Goal: Contribute content: Add original content to the website for others to see

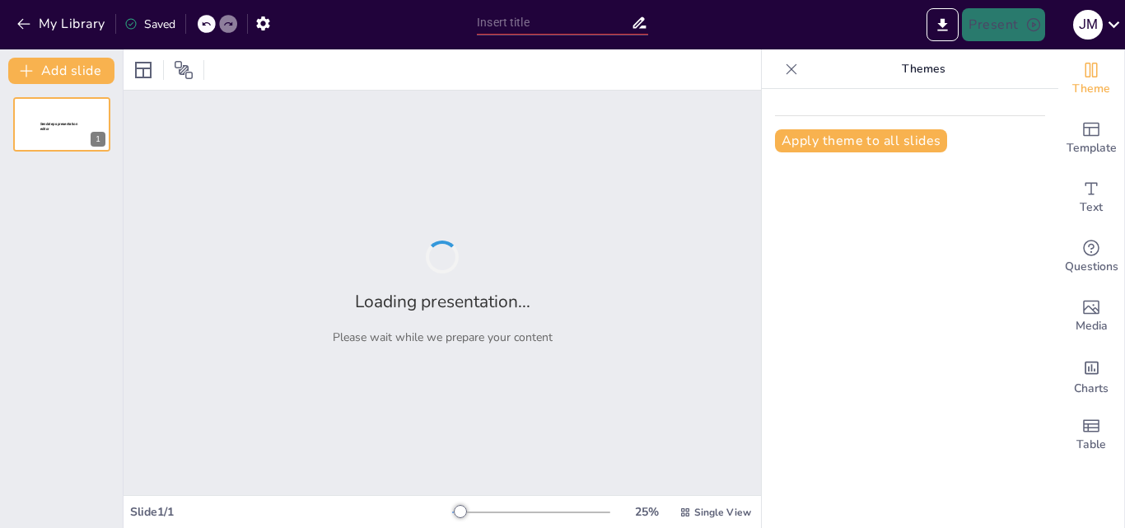
type input "New Sendsteps"
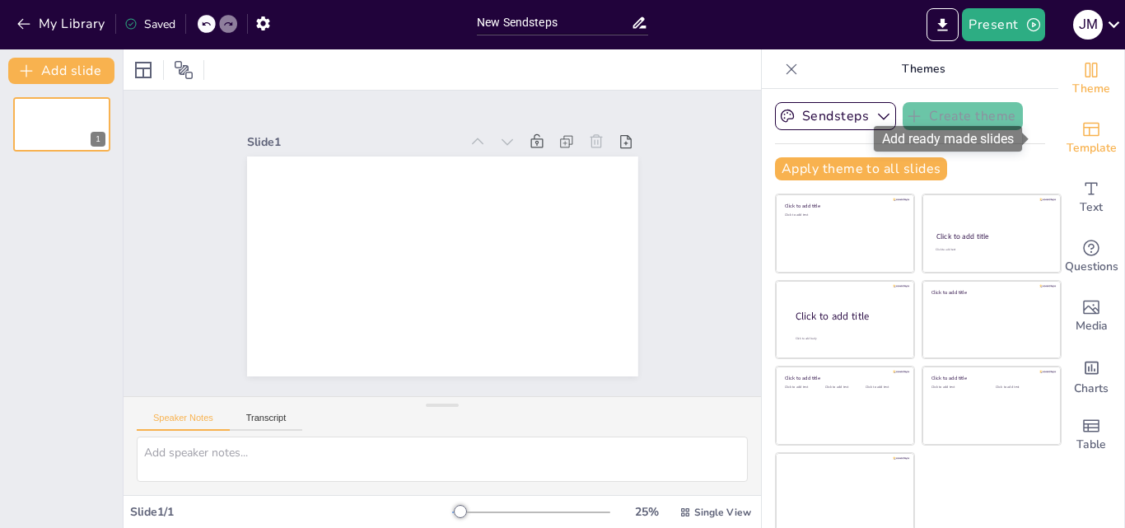
click at [1073, 158] on div "Template" at bounding box center [1092, 138] width 66 height 59
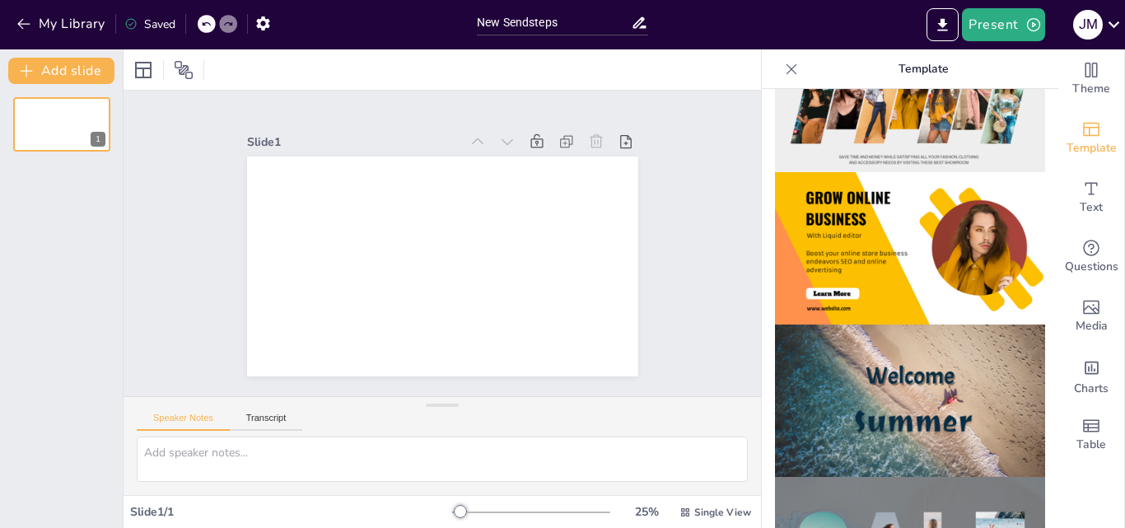
scroll to position [25, 0]
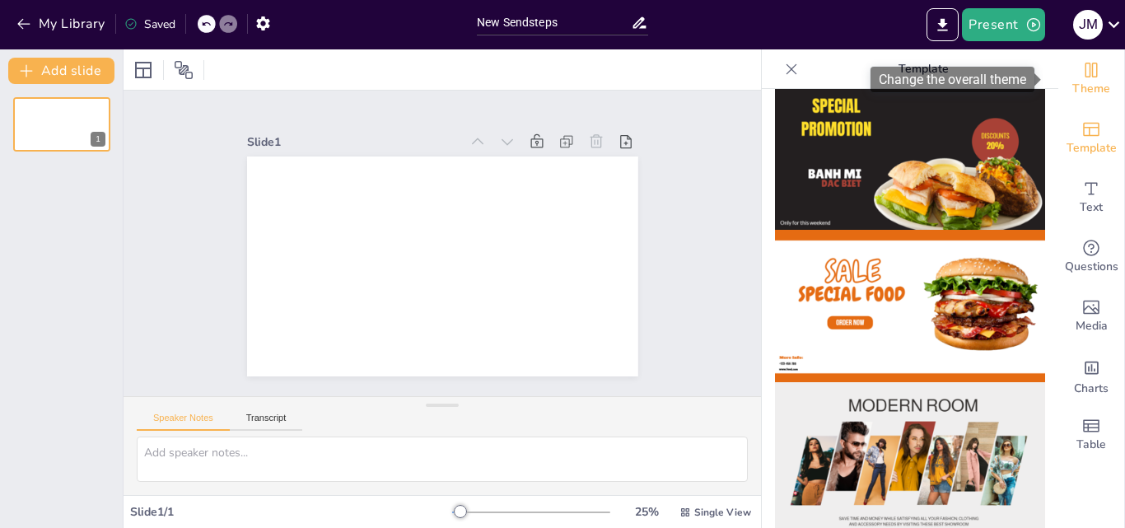
click at [1096, 78] on div "Theme" at bounding box center [1092, 78] width 66 height 59
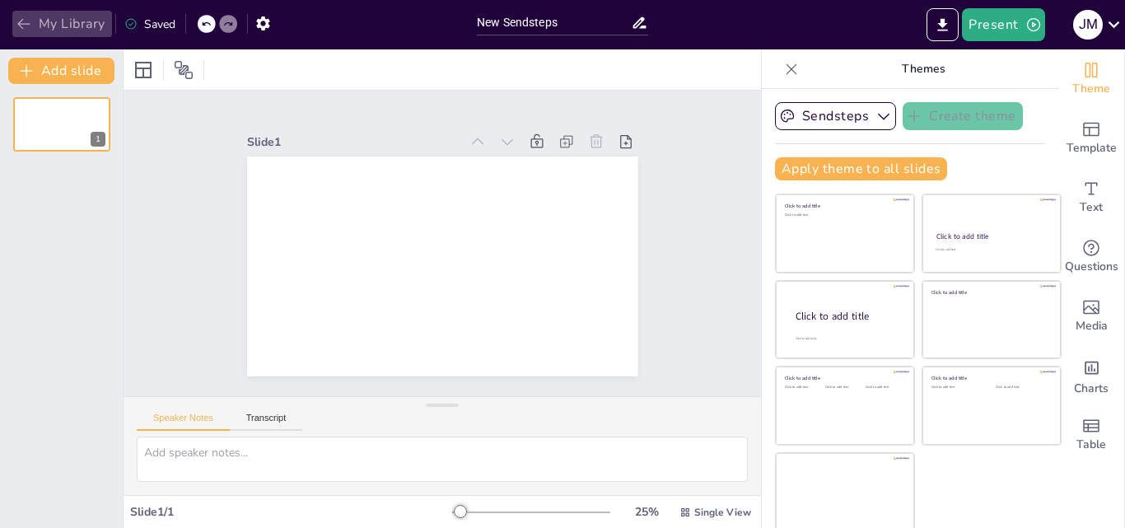
click at [38, 19] on button "My Library" at bounding box center [62, 24] width 100 height 26
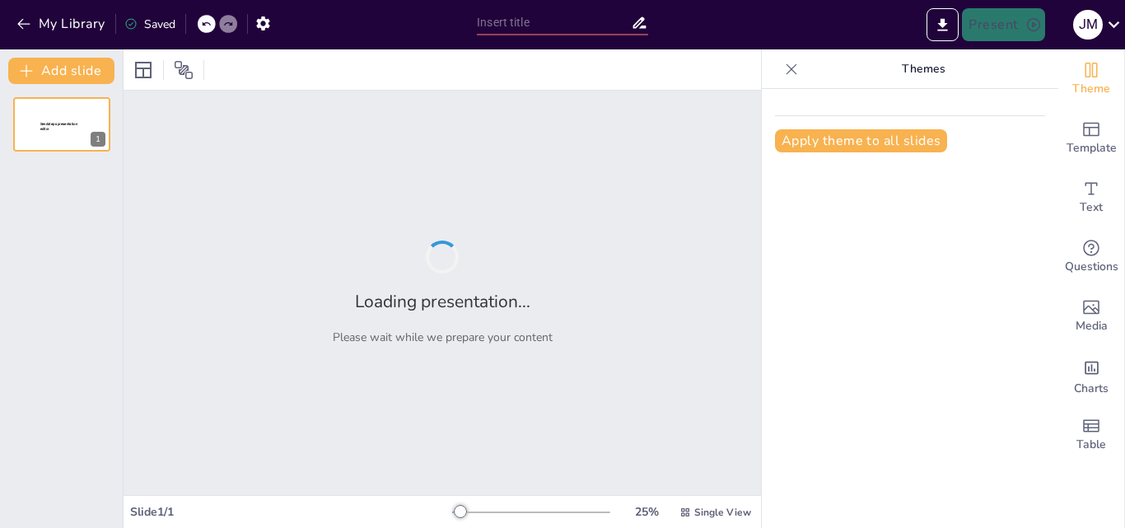
type input "Tecnologías Emergentes en Medicina: Revolucionando el Cuidado del Paciente"
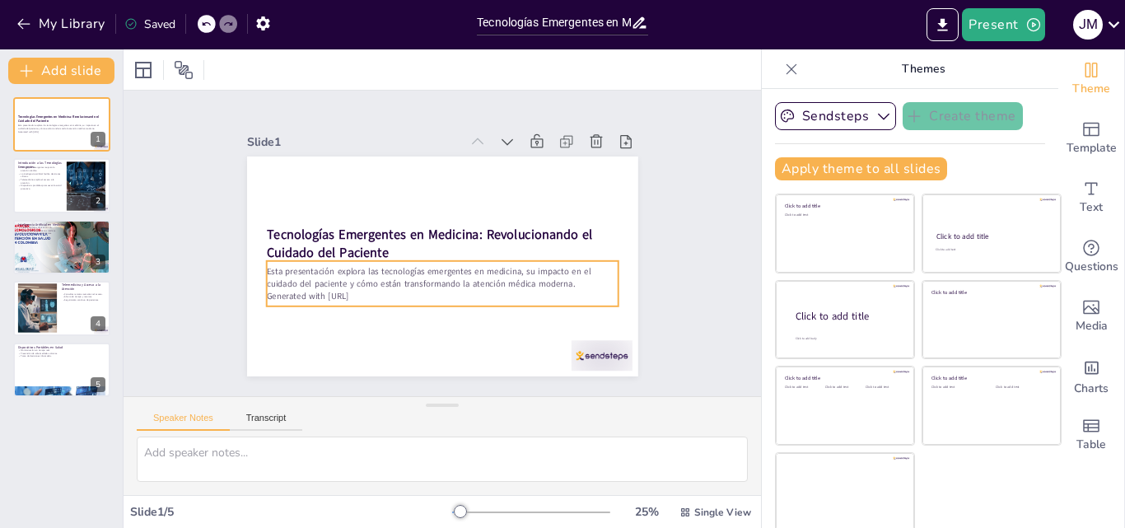
click at [588, 255] on div "Tecnologías Emergentes en Medicina: Revolucionando el Cuidado del Paciente Esta…" at bounding box center [442, 267] width 391 height 220
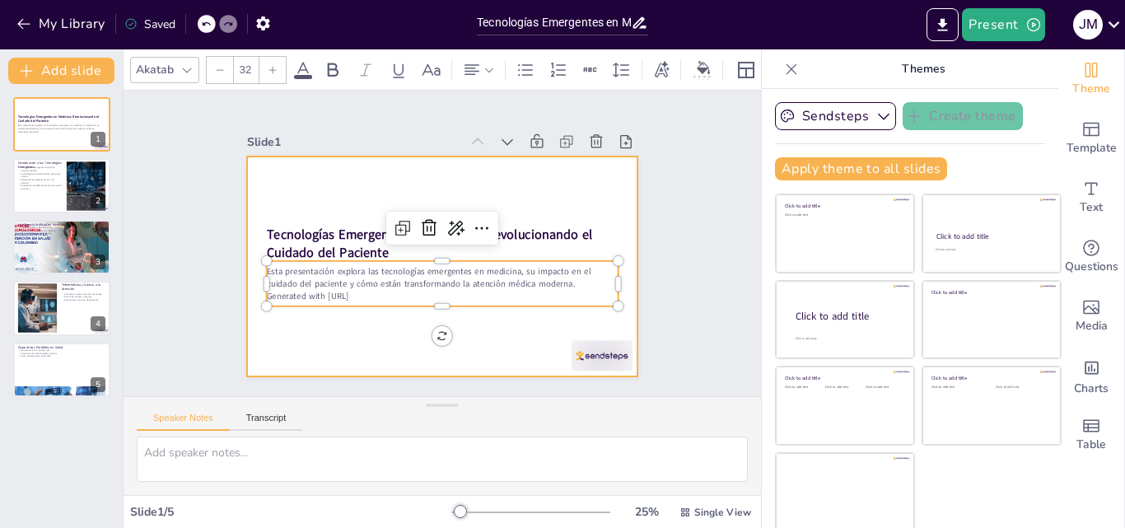
click at [600, 208] on div at bounding box center [440, 266] width 412 height 259
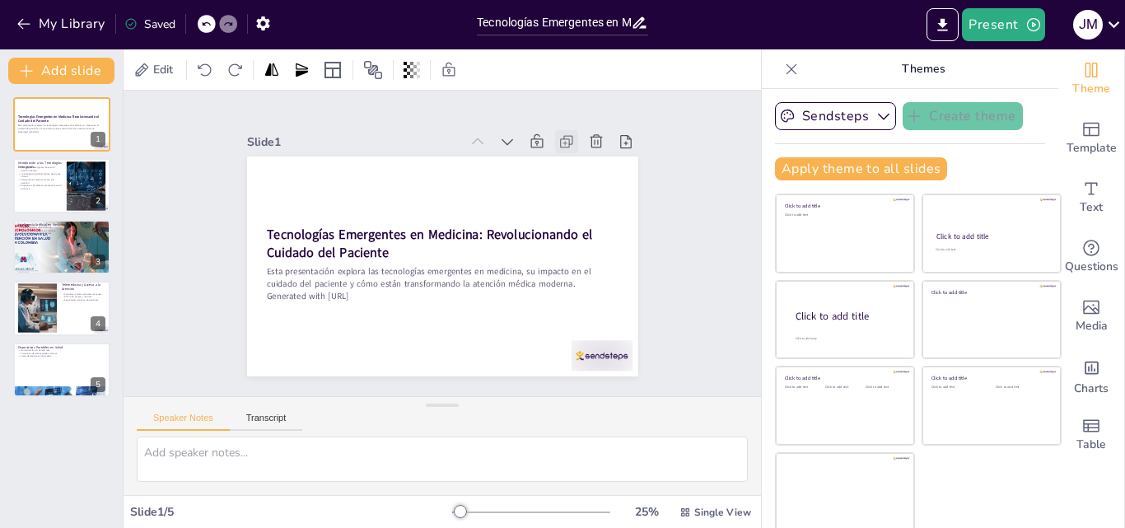
click at [559, 140] on icon at bounding box center [567, 141] width 16 height 16
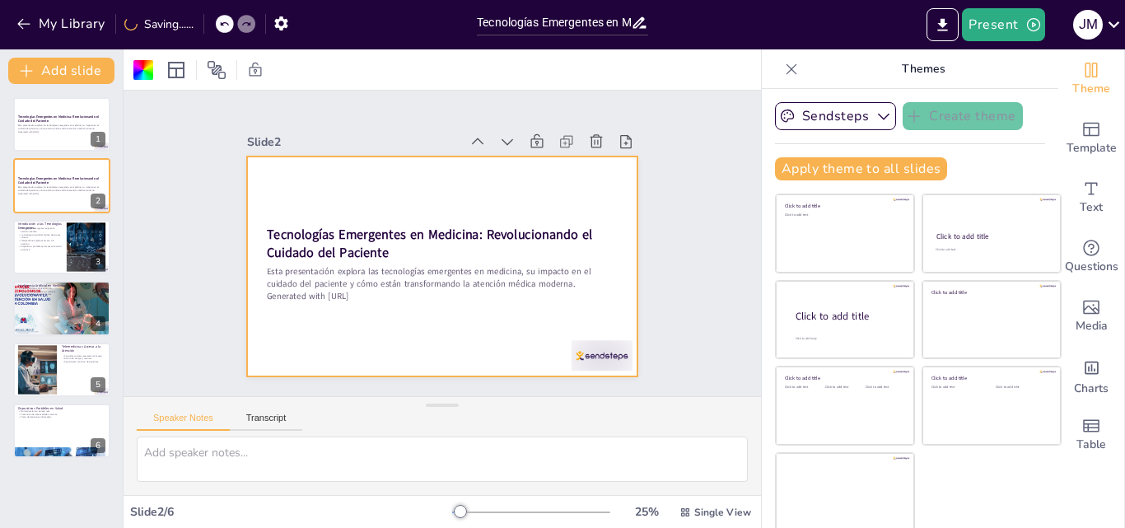
click at [559, 140] on icon at bounding box center [567, 141] width 16 height 16
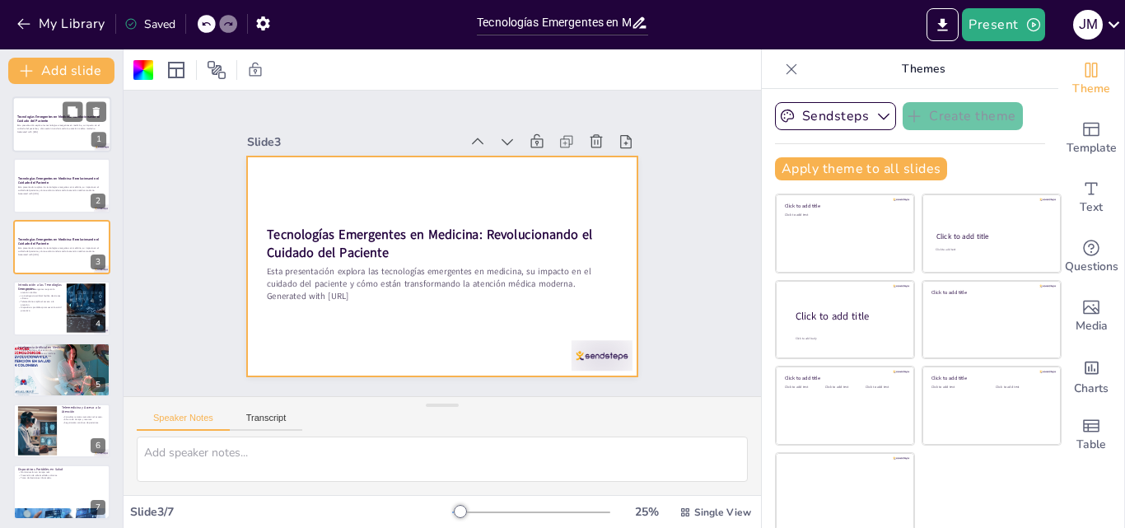
click at [35, 143] on div at bounding box center [61, 124] width 99 height 56
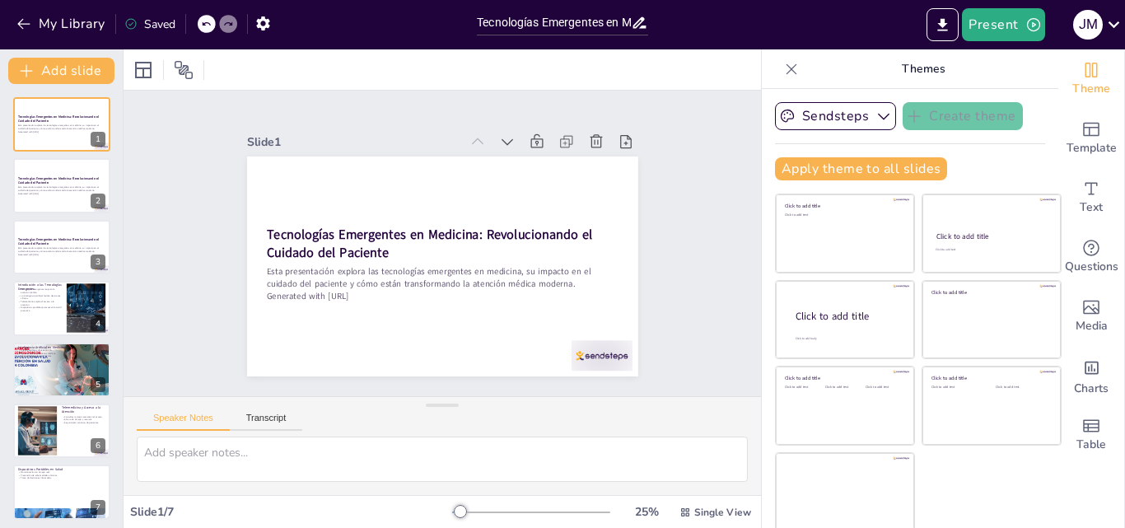
click at [479, 512] on div at bounding box center [531, 512] width 158 height 13
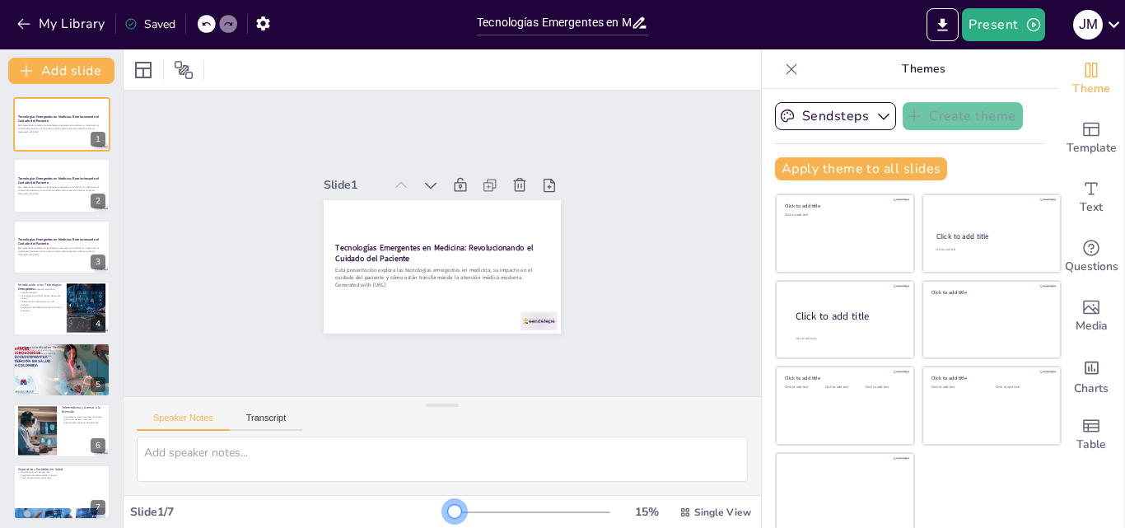
click at [452, 512] on div at bounding box center [453, 513] width 2 height 2
click at [694, 514] on span "Single View" at bounding box center [722, 512] width 57 height 13
click at [686, 483] on span "List View" at bounding box center [679, 476] width 86 height 16
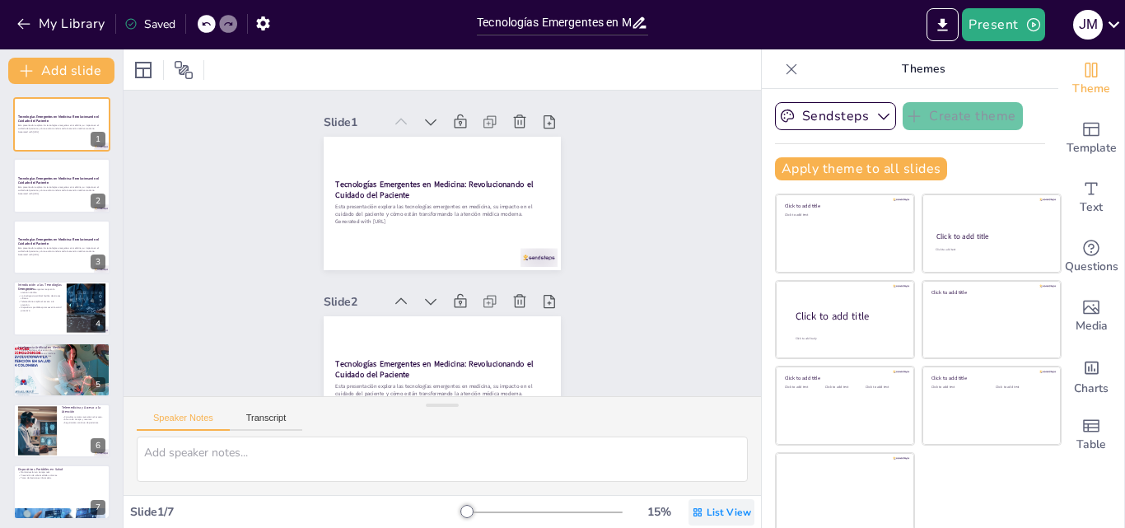
click at [707, 512] on span "List View" at bounding box center [729, 512] width 44 height 13
click at [693, 448] on span "Single View" at bounding box center [684, 443] width 75 height 16
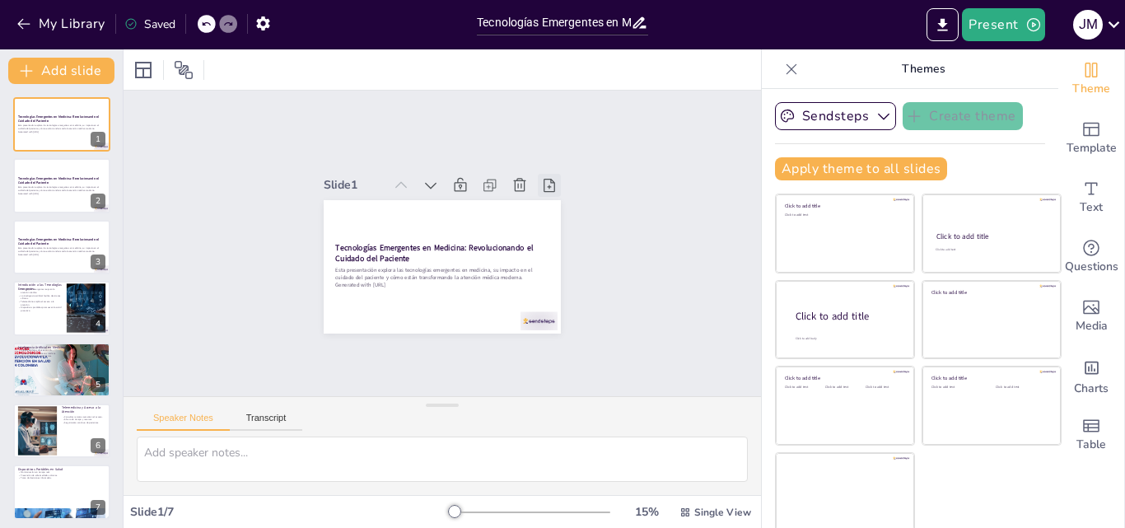
click at [546, 188] on icon at bounding box center [555, 197] width 18 height 18
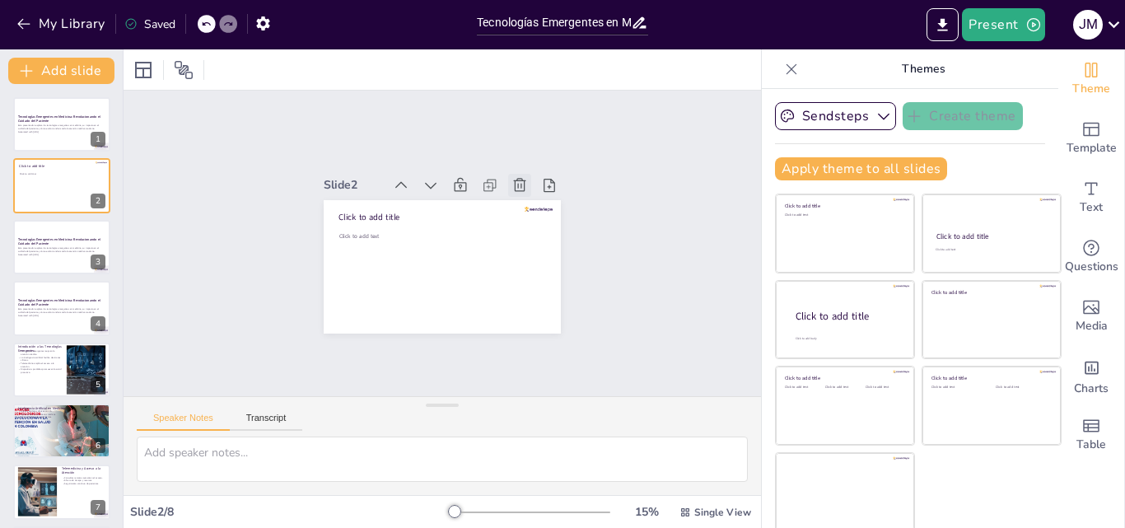
click at [514, 178] on icon at bounding box center [520, 184] width 12 height 13
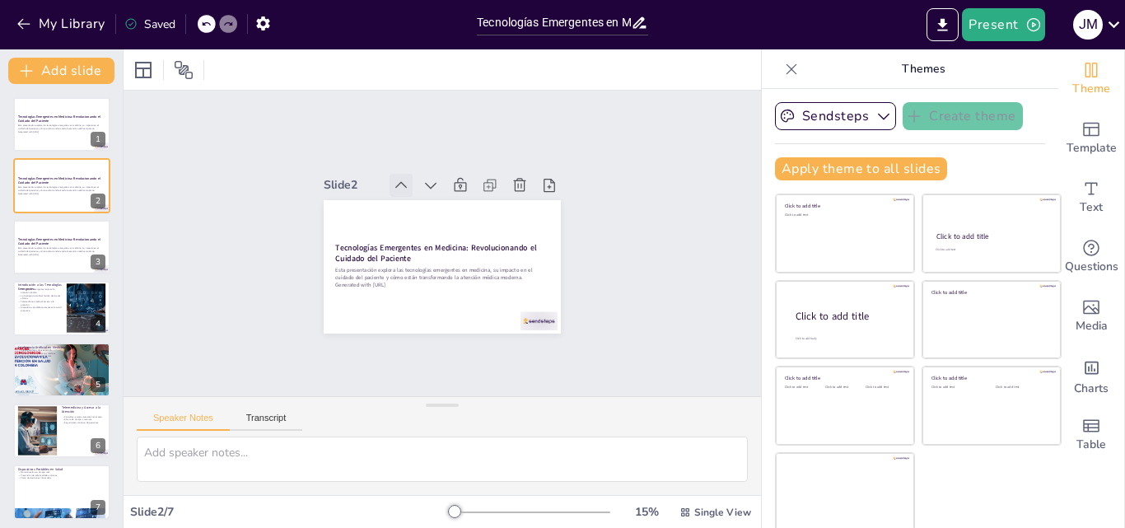
click at [399, 175] on icon at bounding box center [408, 181] width 18 height 18
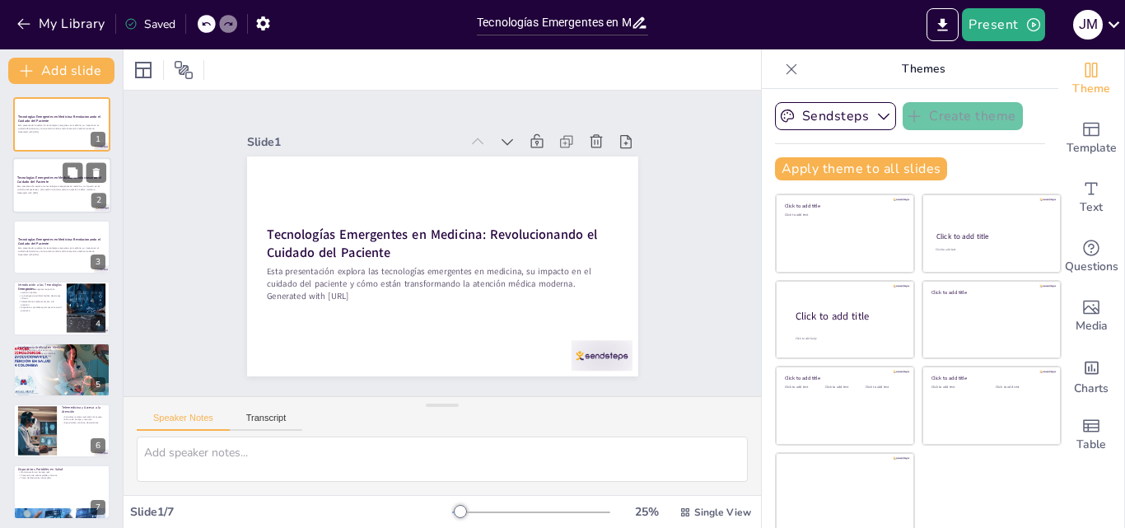
click at [46, 180] on strong "Tecnologías Emergentes en Medicina: Revolucionando el Cuidado del Paciente" at bounding box center [59, 179] width 84 height 9
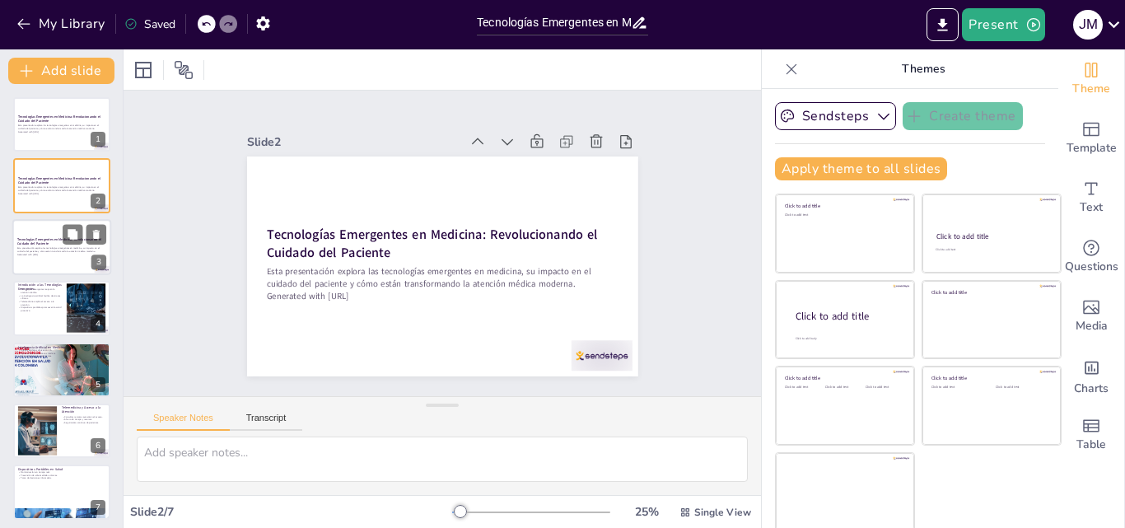
click at [54, 265] on div at bounding box center [61, 247] width 99 height 56
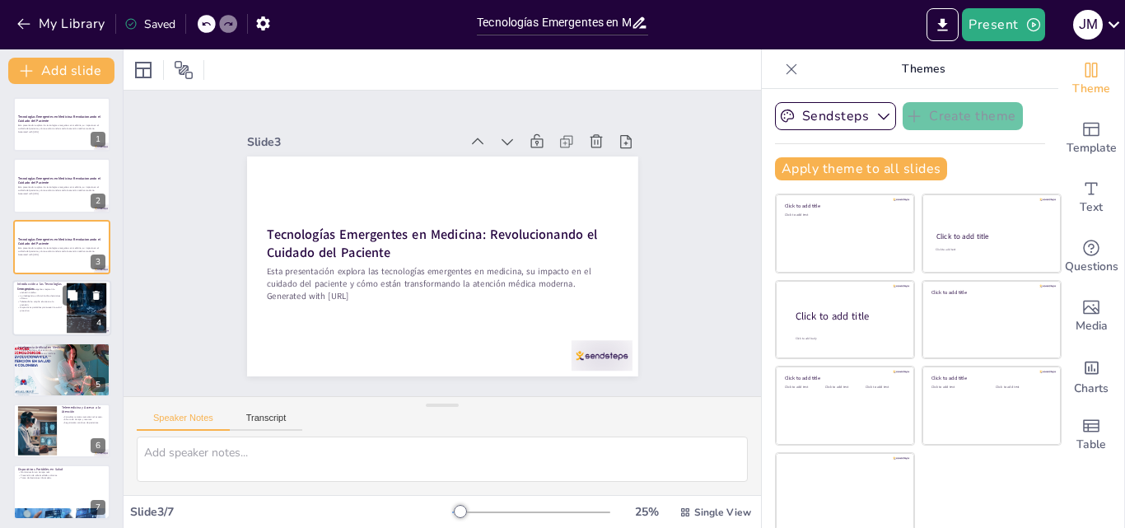
click at [48, 297] on p "La inteligencia artificial facilita decisiones clínicas." at bounding box center [39, 297] width 44 height 6
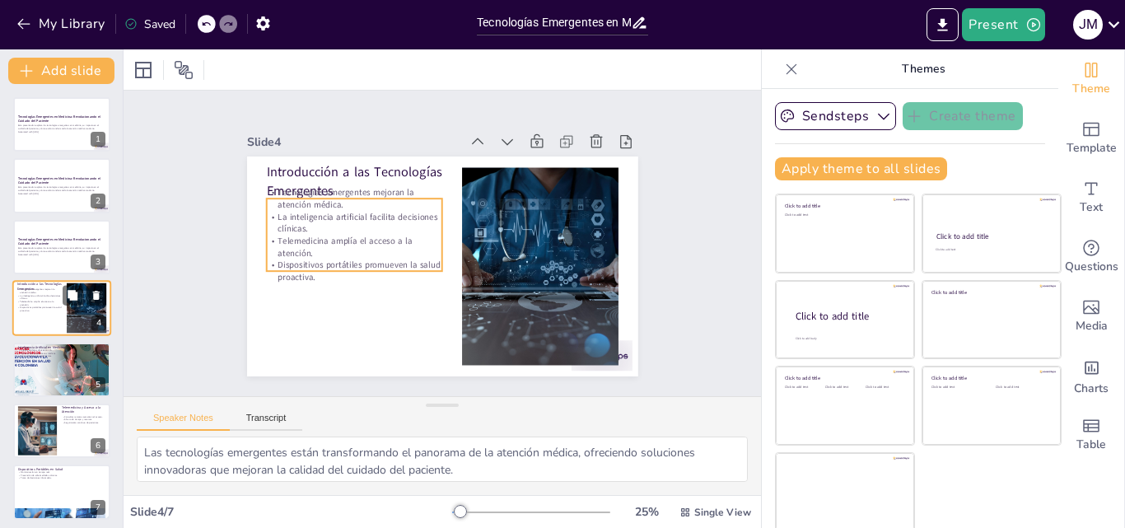
scroll to position [2, 0]
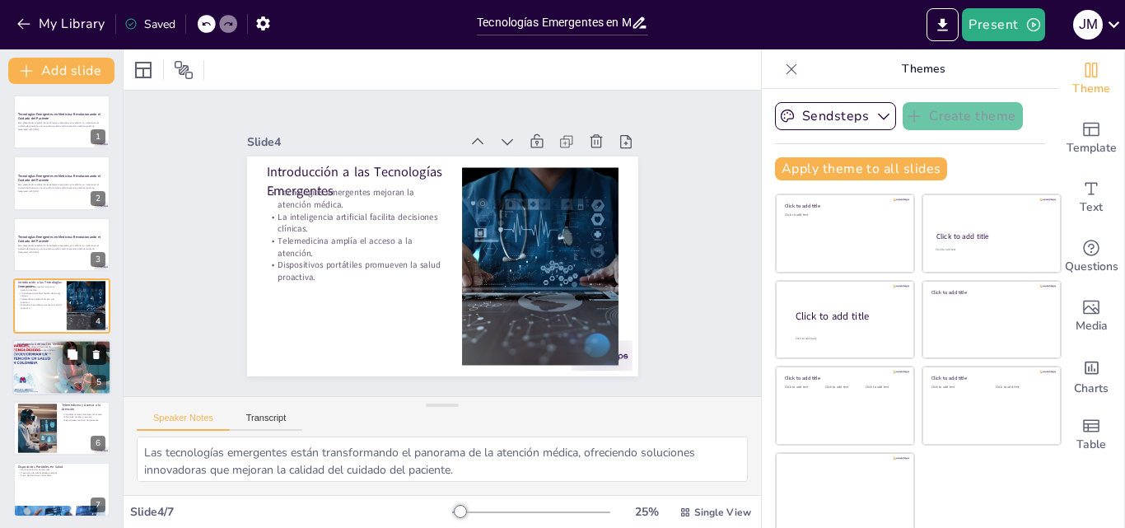
click at [96, 352] on icon at bounding box center [96, 354] width 7 height 9
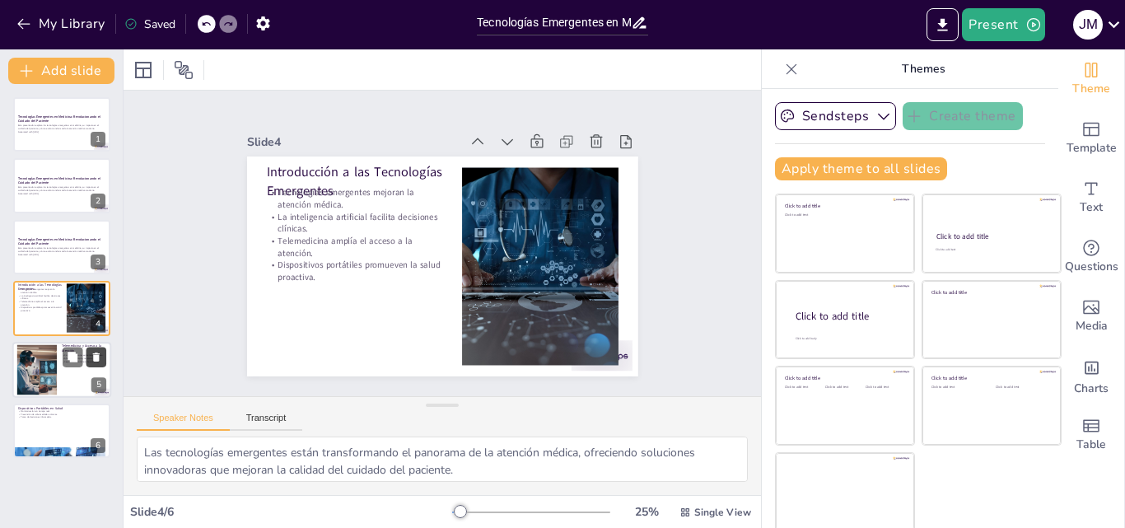
scroll to position [0, 0]
click at [63, 384] on div at bounding box center [61, 370] width 99 height 56
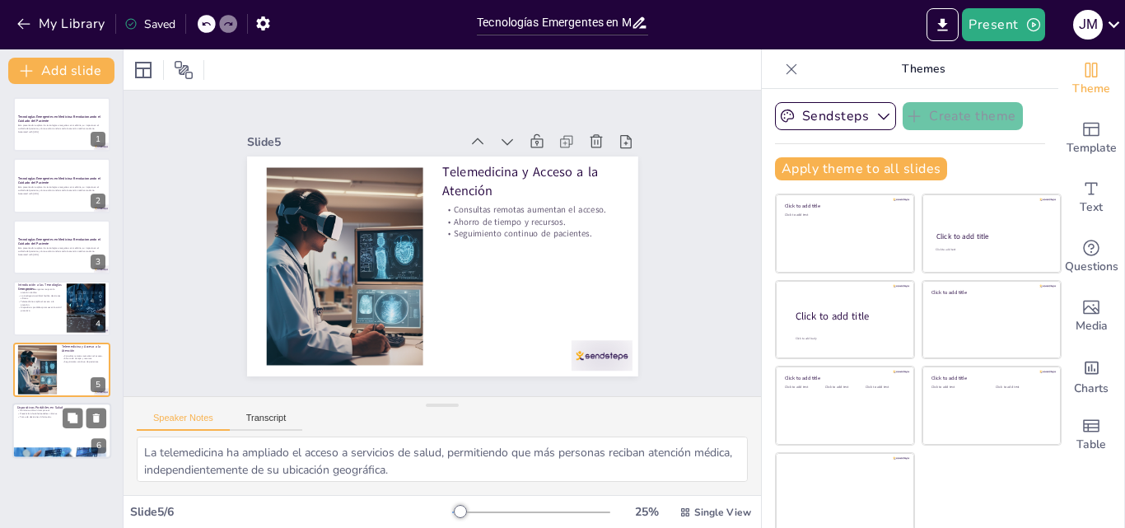
click at [47, 440] on div at bounding box center [61, 431] width 99 height 56
type textarea "La capacidad de monitorizar la salud en tiempo real permite a los pacientes est…"
